Goal: Use online tool/utility: Utilize a website feature to perform a specific function

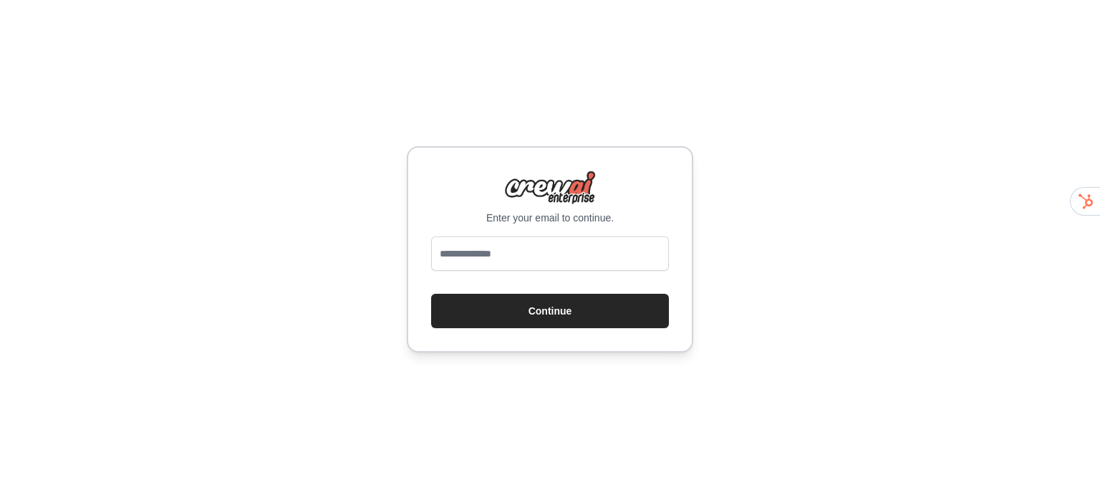
type input "**********"
click at [544, 328] on button "Continue" at bounding box center [550, 311] width 238 height 34
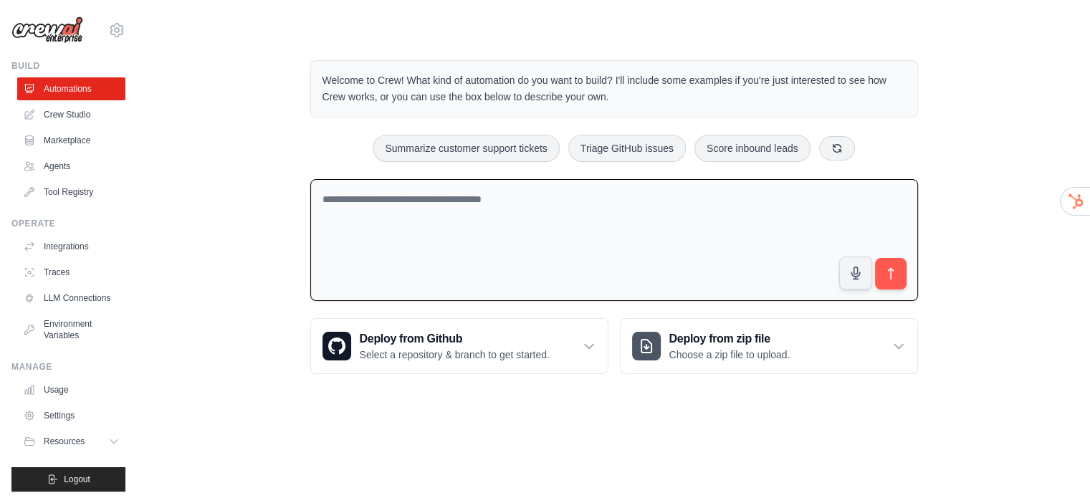
click at [554, 247] on textarea at bounding box center [613, 240] width 607 height 122
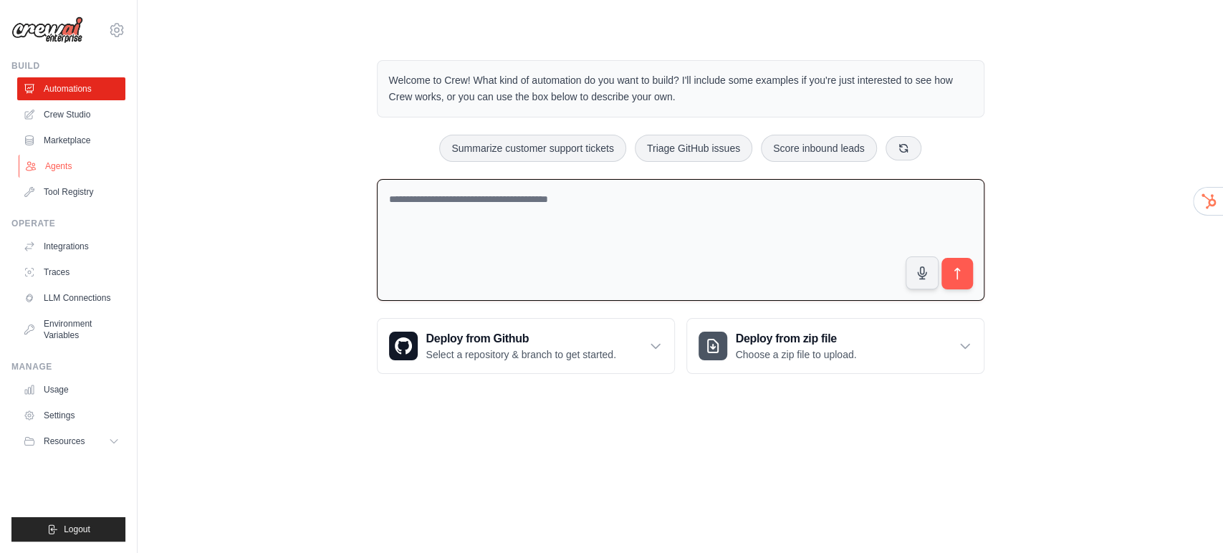
click at [90, 178] on link "Agents" at bounding box center [73, 166] width 108 height 23
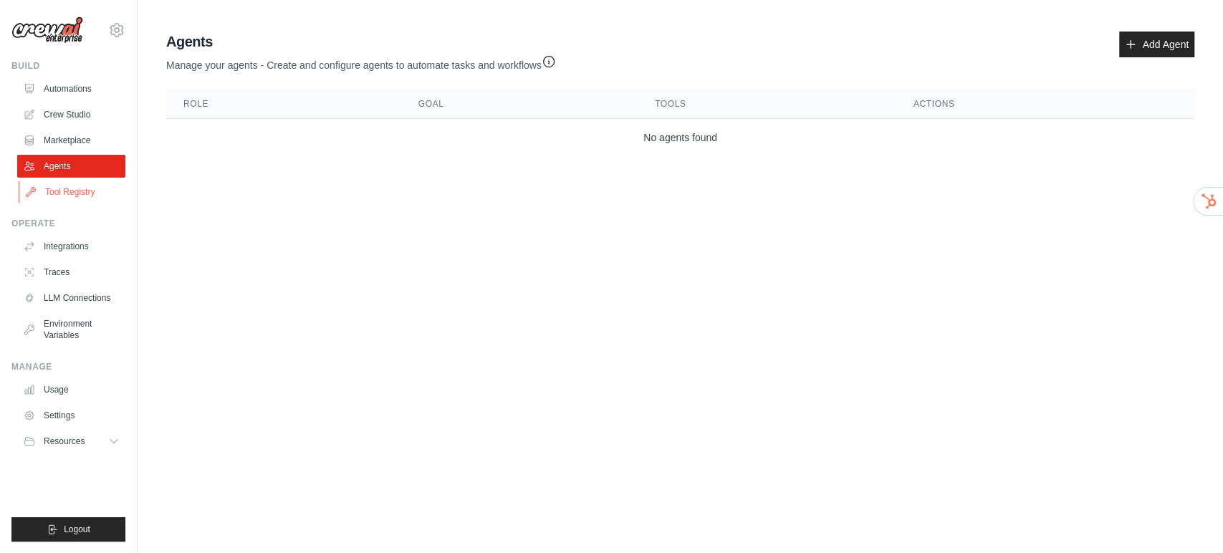
click at [100, 203] on link "Tool Registry" at bounding box center [73, 192] width 108 height 23
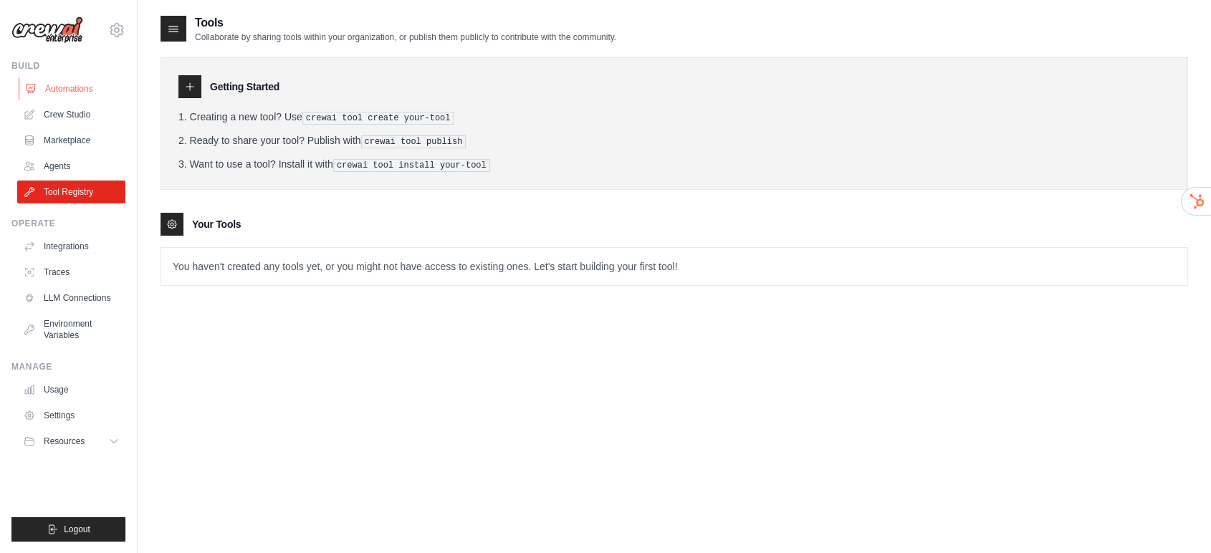
click at [79, 100] on link "Automations" at bounding box center [73, 88] width 108 height 23
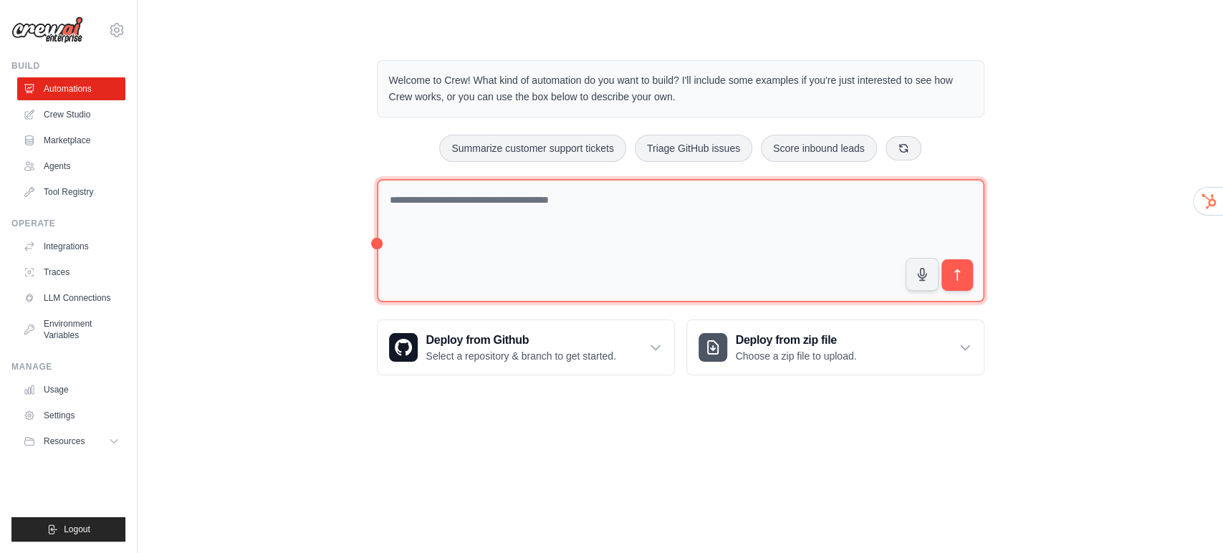
click at [557, 259] on textarea at bounding box center [680, 241] width 607 height 124
click at [377, 302] on textarea at bounding box center [680, 241] width 607 height 124
click at [377, 251] on textarea at bounding box center [680, 241] width 607 height 124
click at [923, 266] on textarea at bounding box center [680, 241] width 607 height 124
click at [435, 251] on textarea at bounding box center [680, 241] width 607 height 124
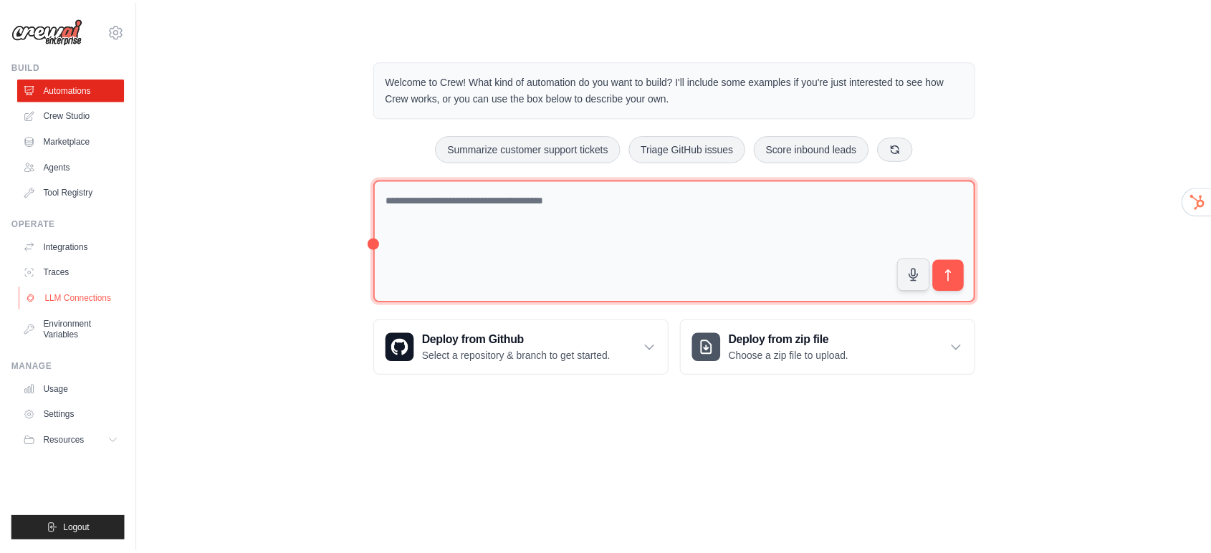
scroll to position [89, 0]
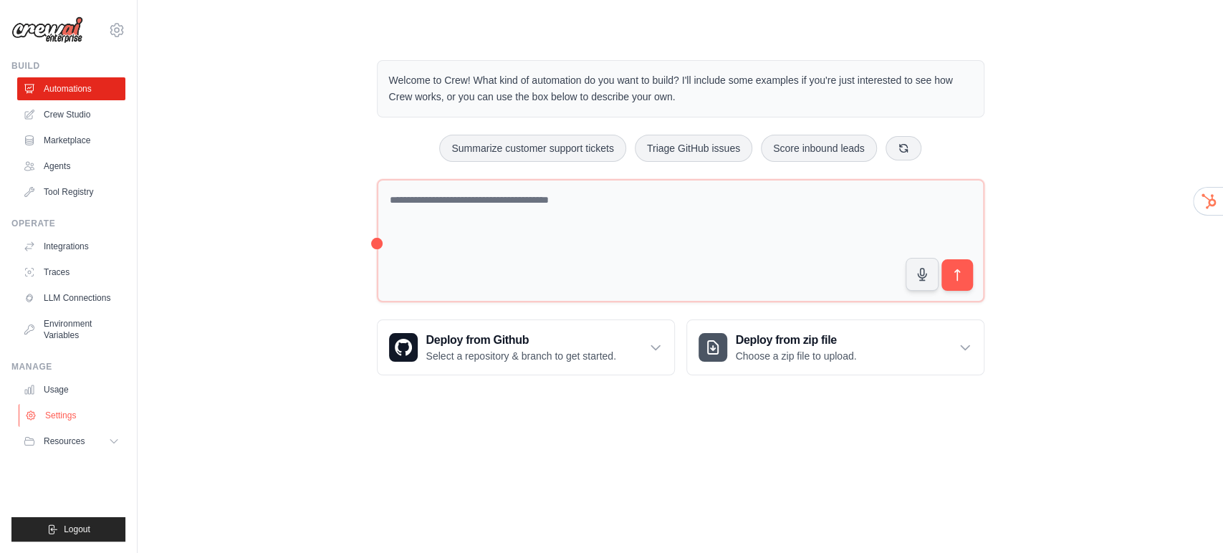
click at [86, 427] on link "Settings" at bounding box center [73, 415] width 108 height 23
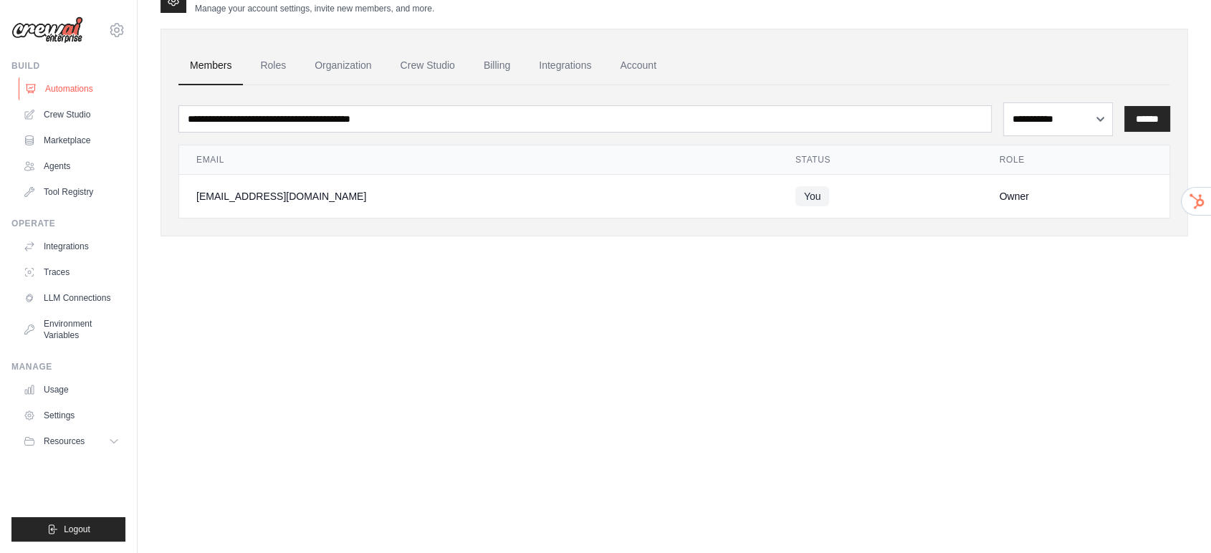
click at [77, 100] on link "Automations" at bounding box center [73, 88] width 108 height 23
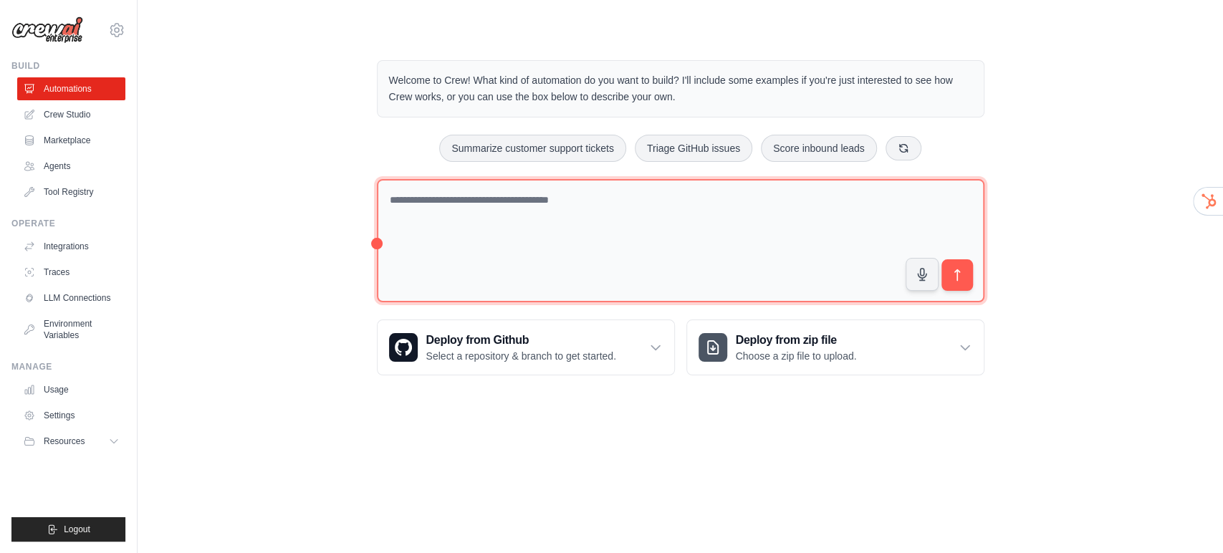
click at [557, 256] on textarea at bounding box center [680, 241] width 607 height 124
type textarea "*"
click at [984, 269] on textarea at bounding box center [680, 241] width 607 height 124
type textarea "**********"
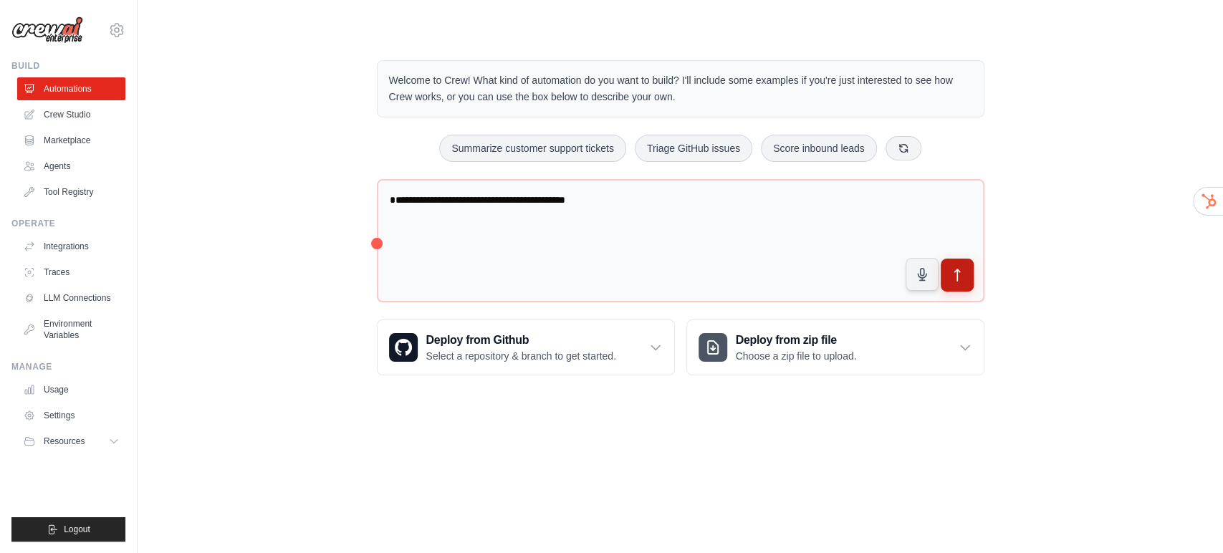
click at [959, 281] on icon "submit" at bounding box center [956, 274] width 5 height 11
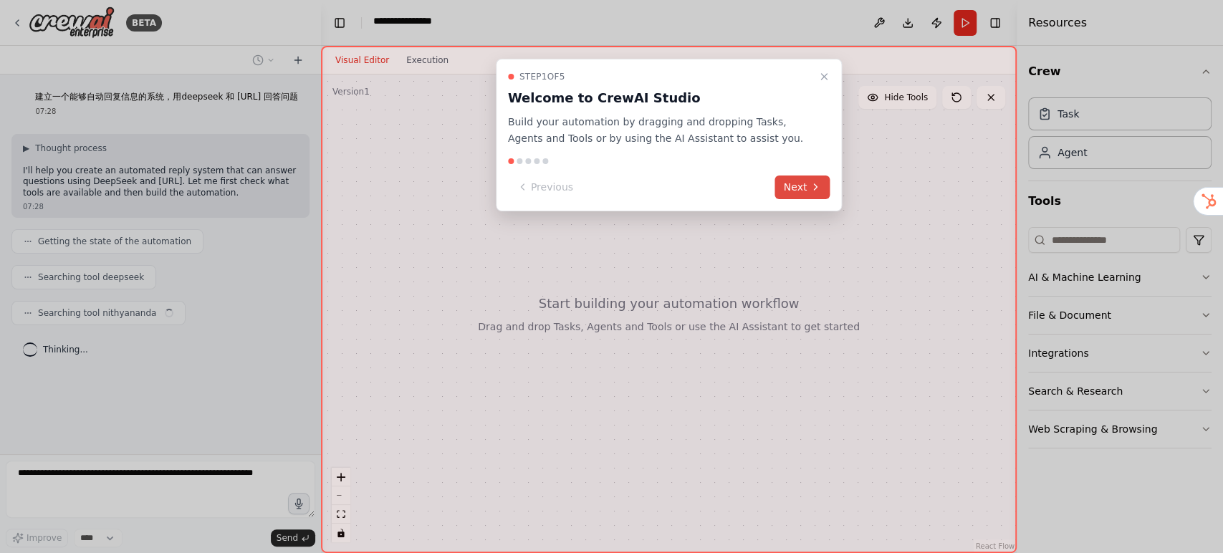
scroll to position [49, 0]
click at [790, 199] on button "Next" at bounding box center [802, 188] width 55 height 24
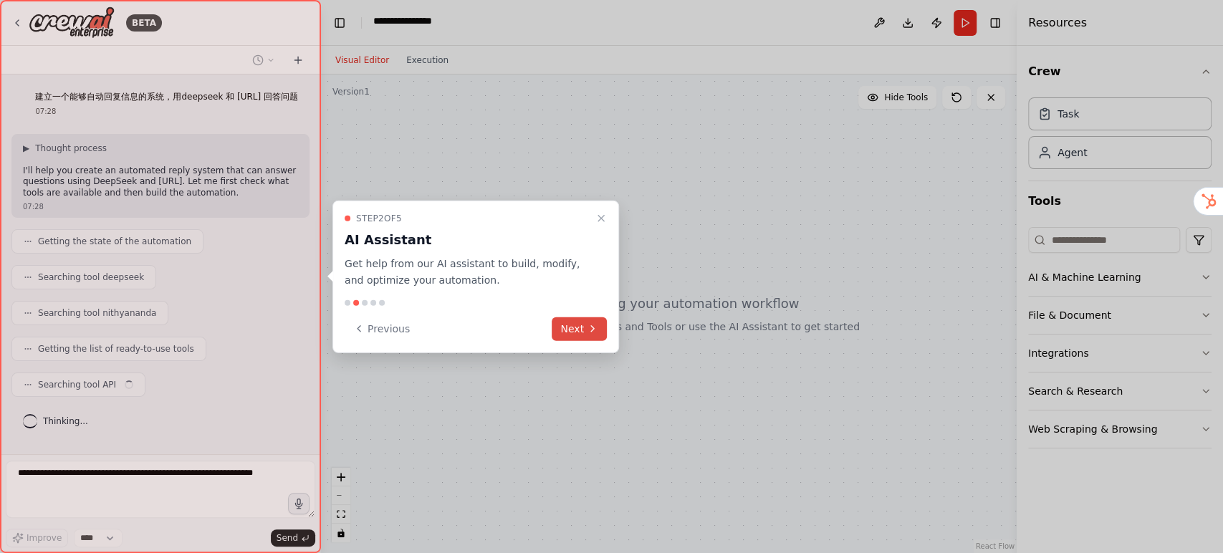
scroll to position [138, 0]
click at [574, 340] on button "Next" at bounding box center [579, 329] width 55 height 24
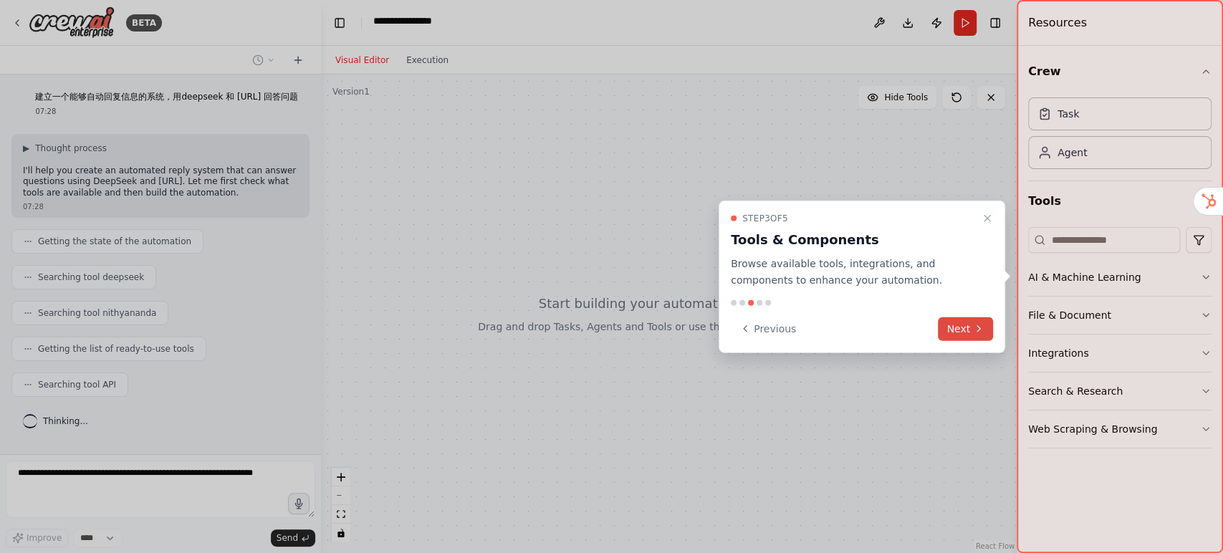
scroll to position [182, 0]
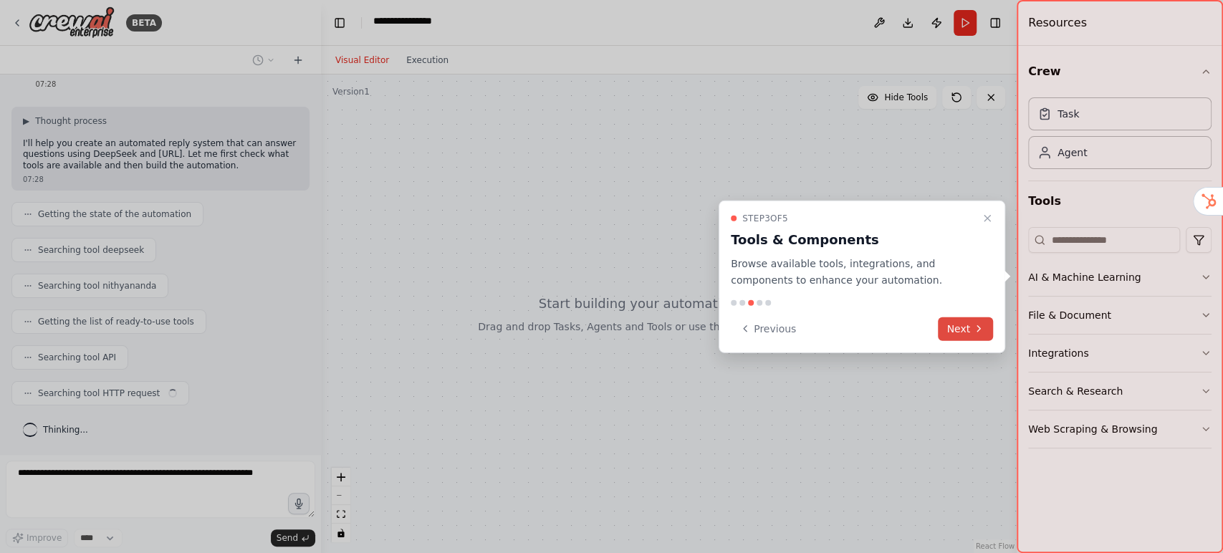
click at [958, 340] on button "Next" at bounding box center [965, 329] width 55 height 24
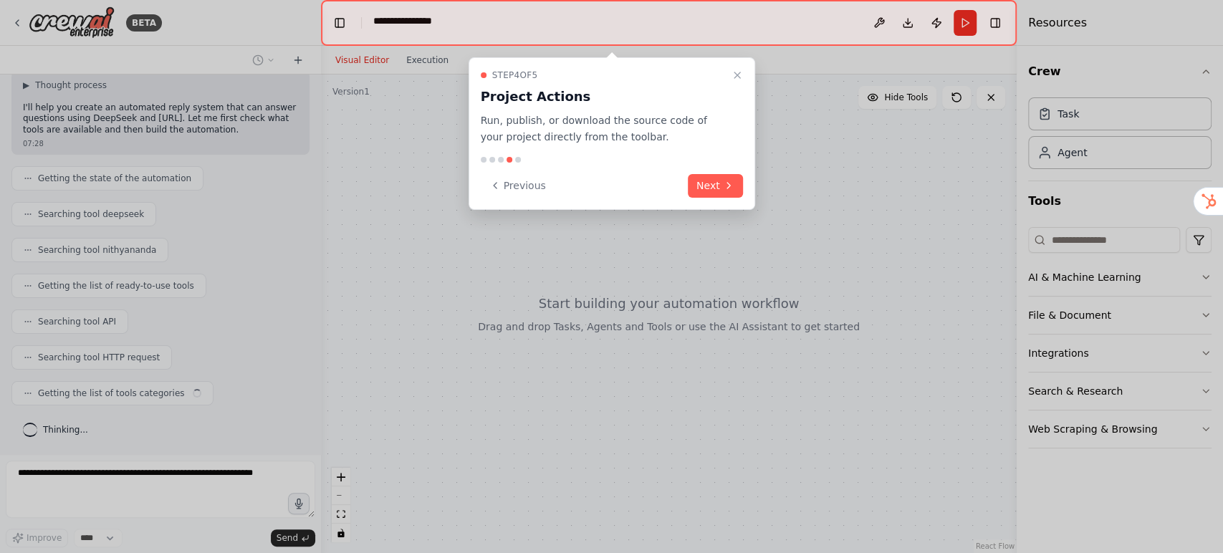
scroll to position [226, 0]
click at [726, 191] on icon at bounding box center [728, 185] width 11 height 11
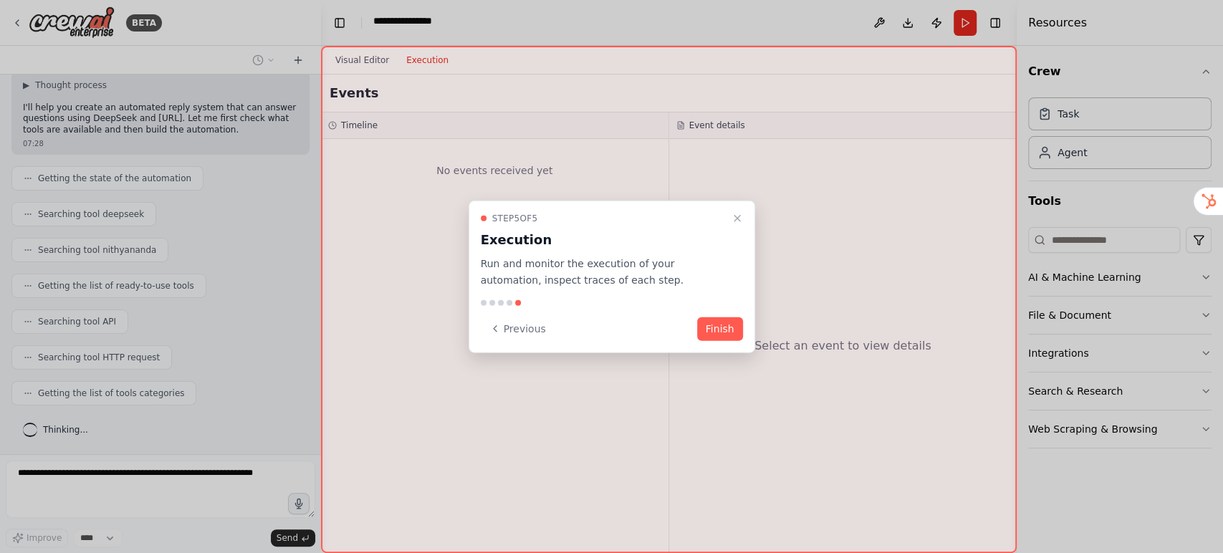
scroll to position [285, 0]
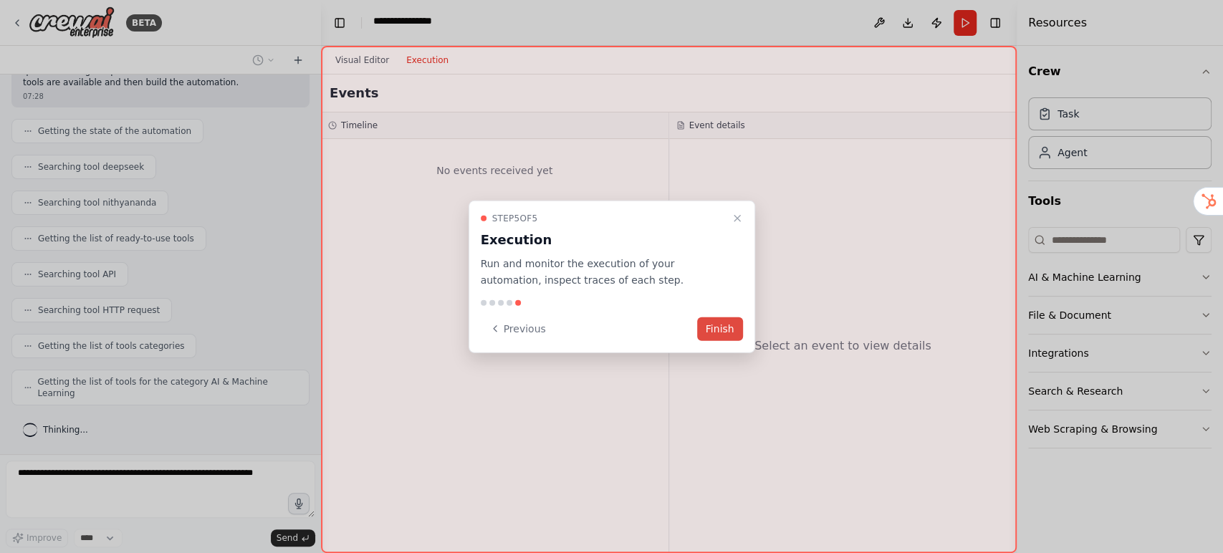
click at [710, 337] on button "Finish" at bounding box center [720, 329] width 46 height 24
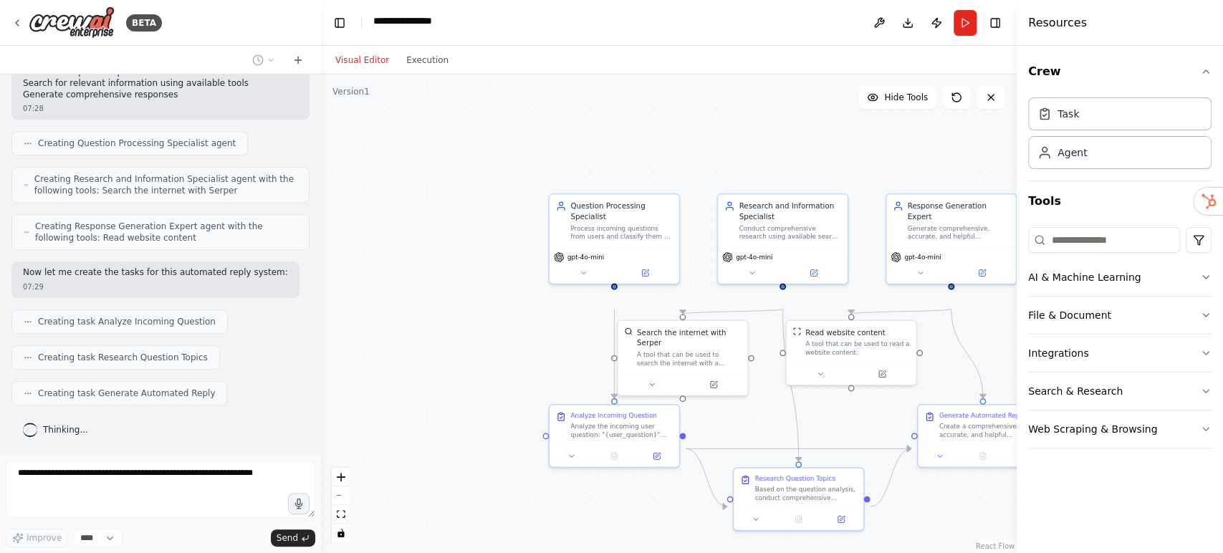
scroll to position [901, 0]
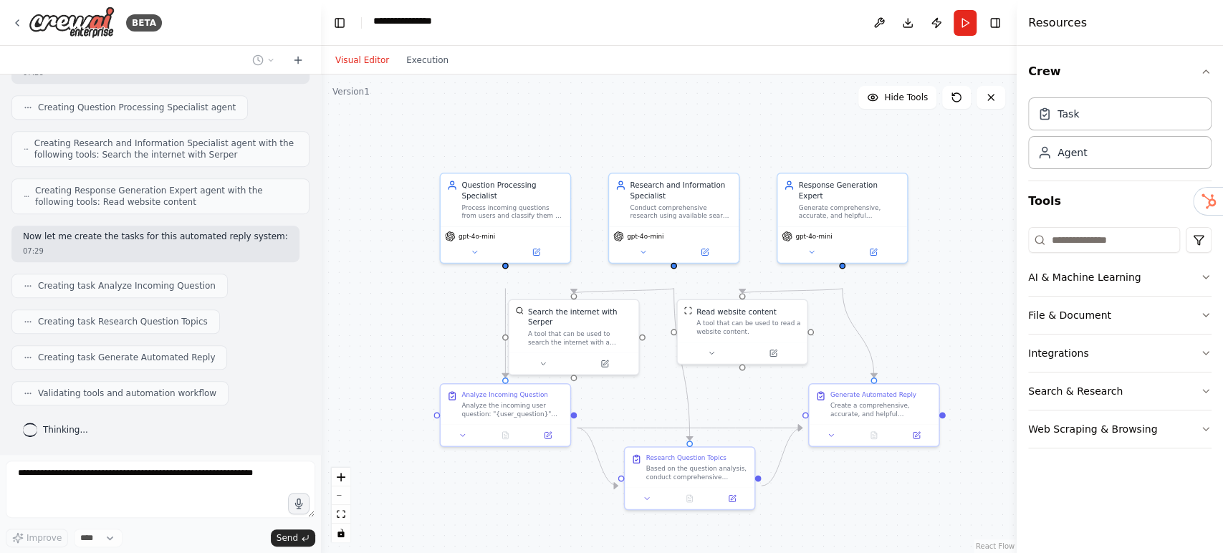
drag, startPoint x: 831, startPoint y: 161, endPoint x: 722, endPoint y: 140, distance: 110.8
click at [722, 140] on div ".deletable-edge-delete-btn { width: 20px; height: 20px; border: 0px solid #ffff…" at bounding box center [669, 313] width 696 height 479
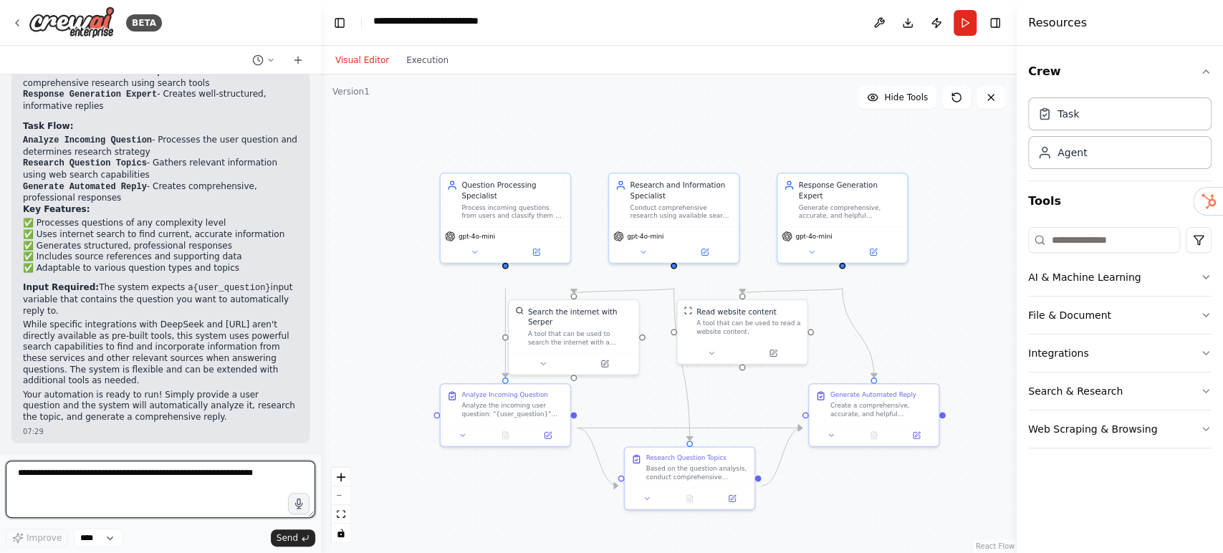
scroll to position [1593, 0]
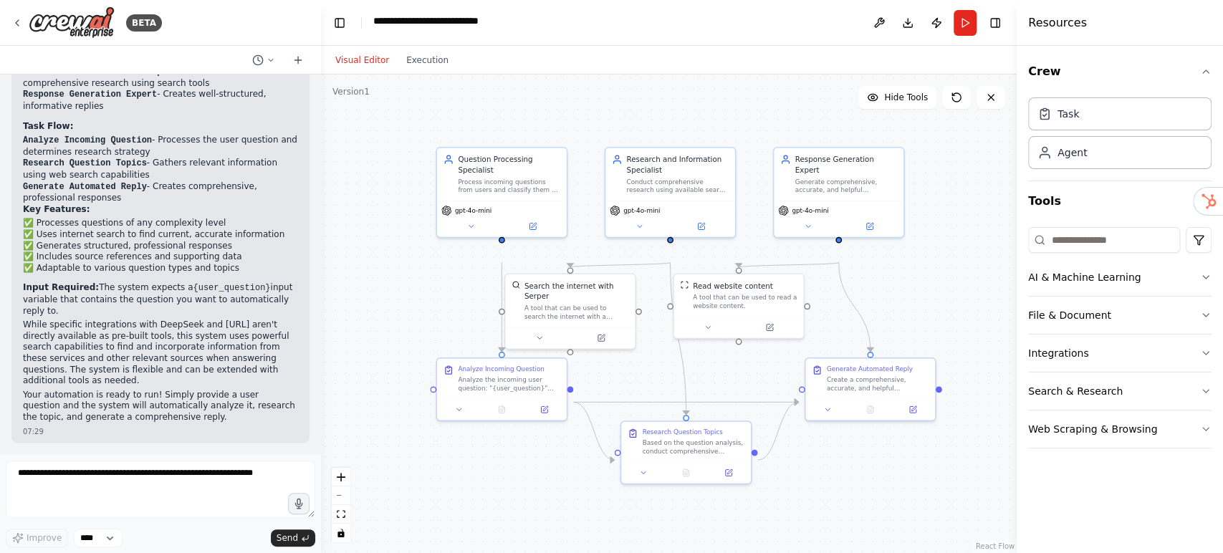
drag, startPoint x: 989, startPoint y: 306, endPoint x: 986, endPoint y: 280, distance: 26.0
click at [986, 280] on div ".deletable-edge-delete-btn { width: 20px; height: 20px; border: 0px solid #ffff…" at bounding box center [669, 313] width 696 height 479
click at [953, 29] on button "Run" at bounding box center [964, 23] width 23 height 26
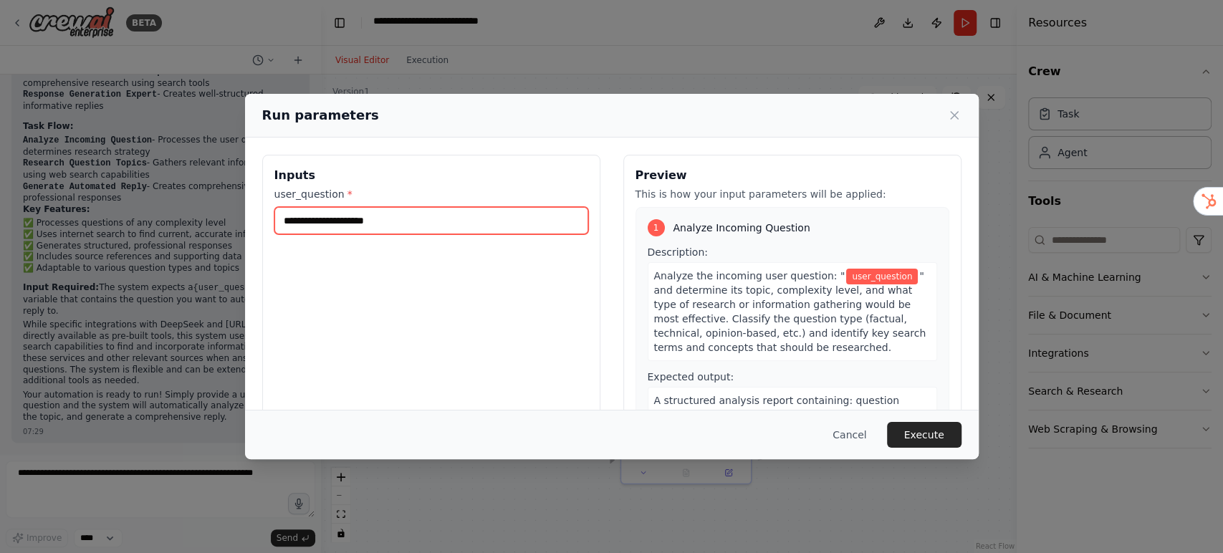
click at [356, 234] on input "user_question *" at bounding box center [431, 220] width 314 height 27
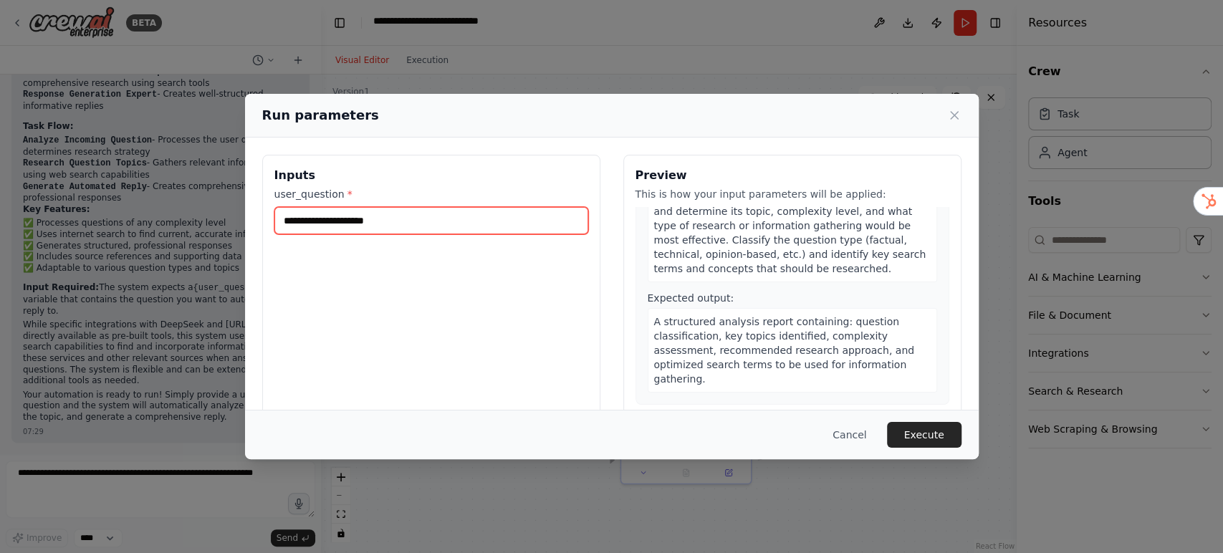
scroll to position [80, 0]
click at [501, 234] on input "user_question *" at bounding box center [431, 220] width 314 height 27
type input "*"
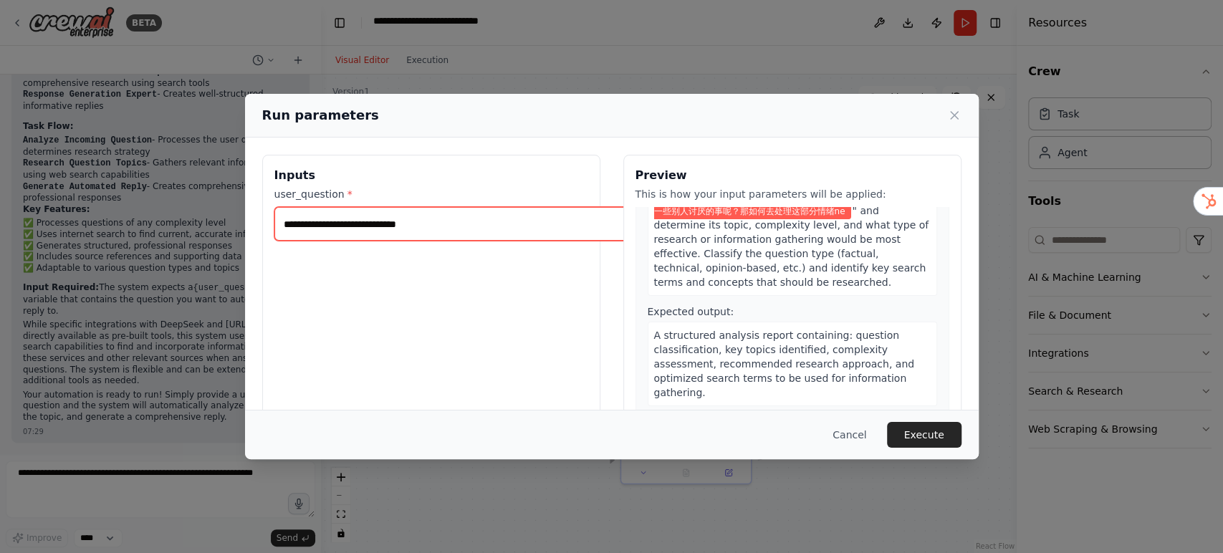
scroll to position [0, 24]
type input "**********"
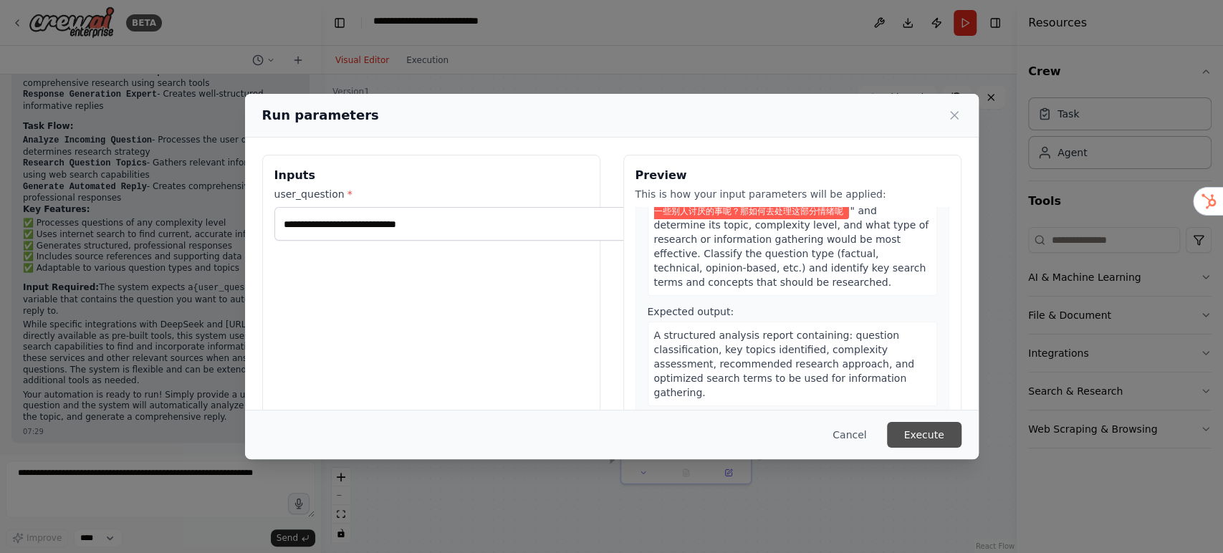
scroll to position [0, 0]
click at [961, 428] on button "Execute" at bounding box center [924, 435] width 74 height 26
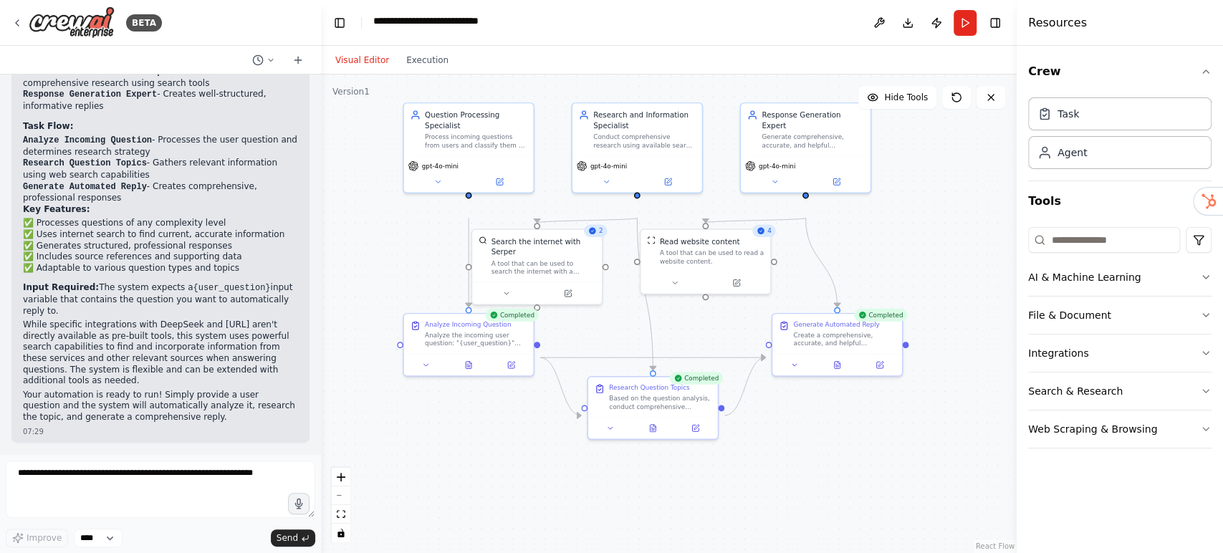
drag, startPoint x: 973, startPoint y: 294, endPoint x: 940, endPoint y: 249, distance: 55.7
click at [940, 249] on div ".deletable-edge-delete-btn { width: 20px; height: 20px; border: 0px solid #ffff…" at bounding box center [669, 313] width 696 height 479
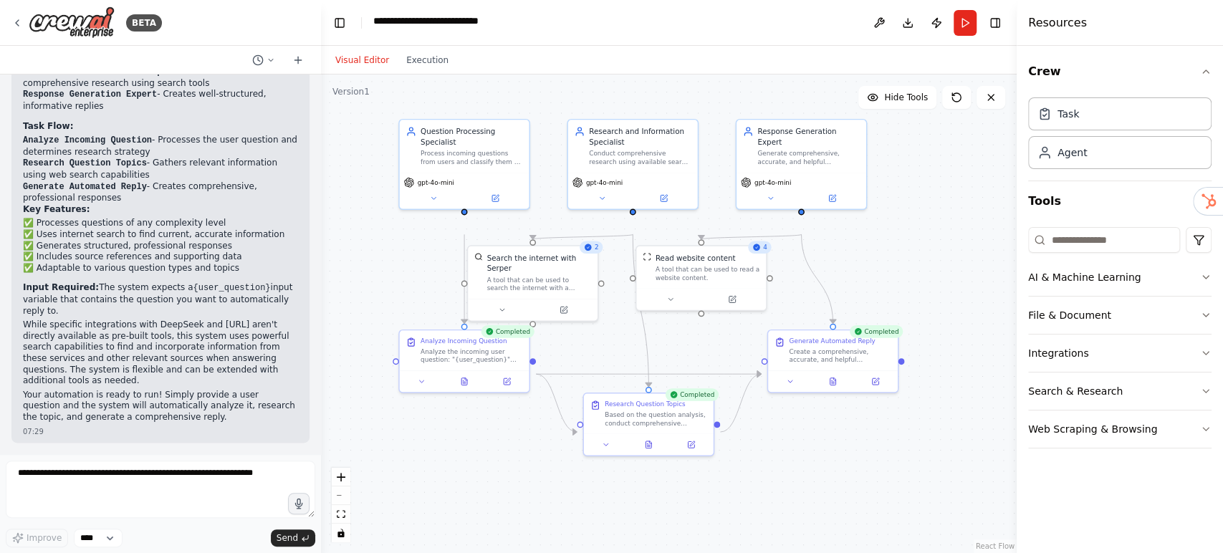
drag, startPoint x: 940, startPoint y: 249, endPoint x: 934, endPoint y: 266, distance: 17.4
click at [934, 266] on div ".deletable-edge-delete-btn { width: 20px; height: 20px; border: 0px solid #ffff…" at bounding box center [669, 313] width 696 height 479
click at [994, 25] on button "Toggle Right Sidebar" at bounding box center [995, 23] width 20 height 20
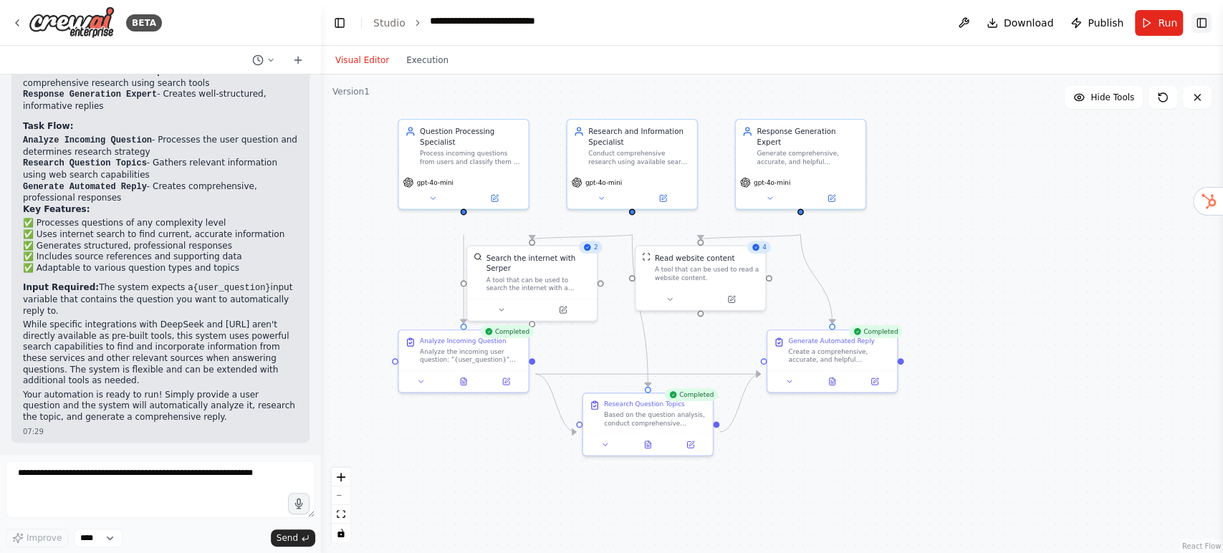
click at [1198, 29] on button "Toggle Right Sidebar" at bounding box center [1201, 23] width 20 height 20
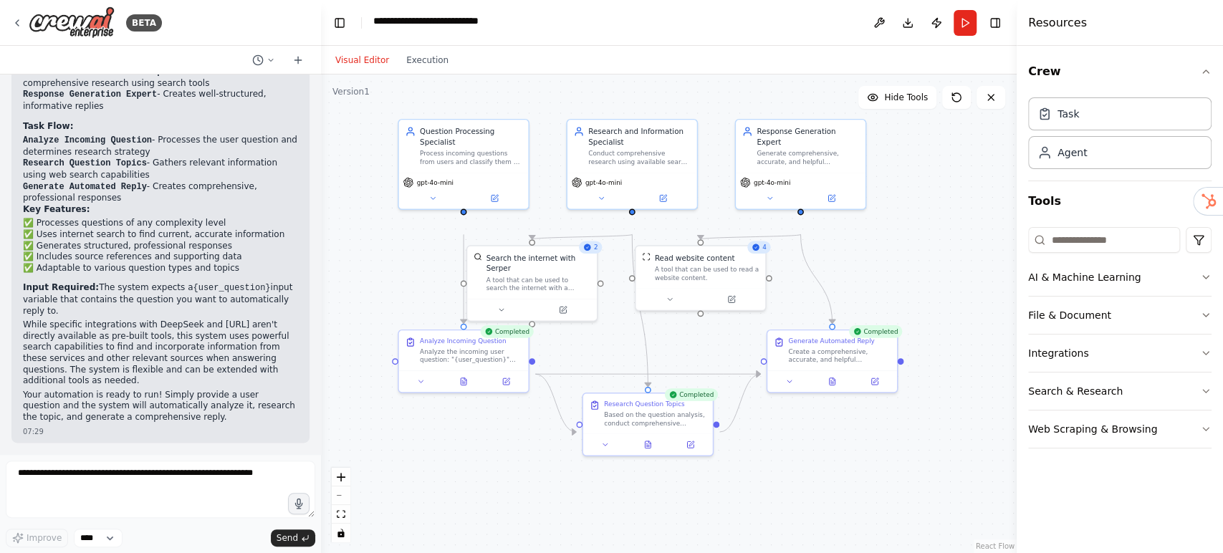
click at [989, 15] on header "**********" at bounding box center [669, 23] width 696 height 46
click at [991, 20] on button "Toggle Right Sidebar" at bounding box center [995, 23] width 20 height 20
